Goal: Task Accomplishment & Management: Complete application form

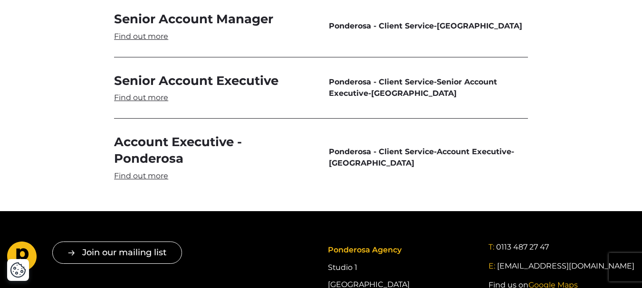
scroll to position [2818, 0]
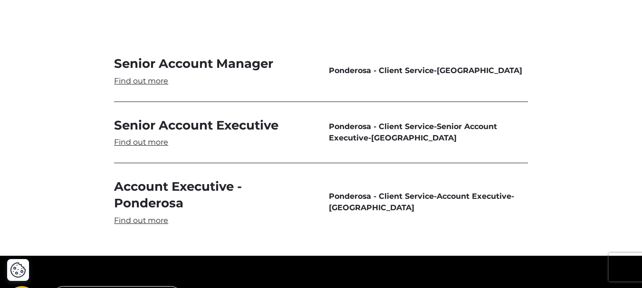
click at [137, 126] on link "Senior Account Executive" at bounding box center [213, 132] width 199 height 30
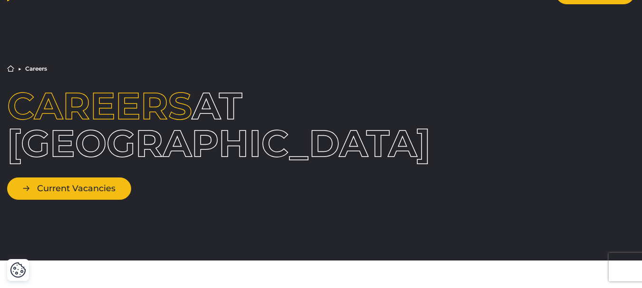
scroll to position [48, 0]
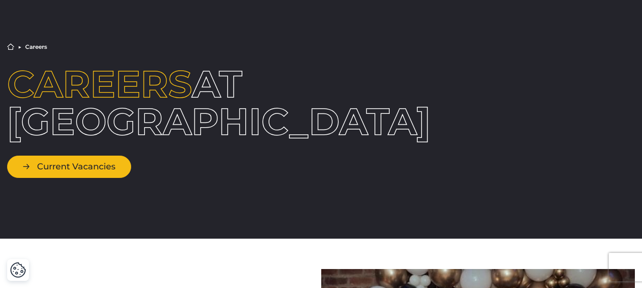
click at [77, 156] on link "Current Vacancies" at bounding box center [69, 167] width 124 height 22
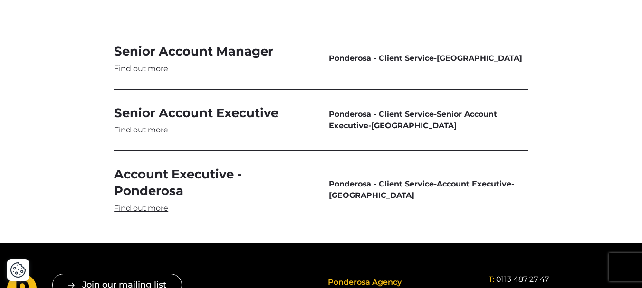
scroll to position [2831, 0]
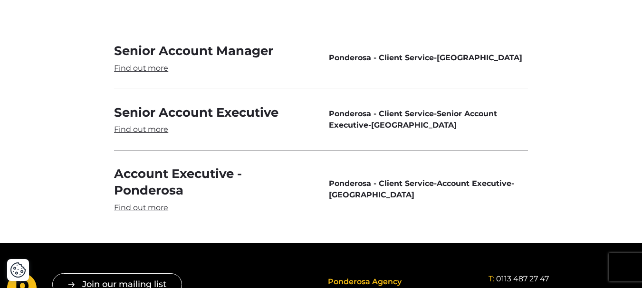
click at [142, 166] on link "Account Executive - Ponderosa" at bounding box center [213, 189] width 199 height 47
